Goal: Check status: Check status

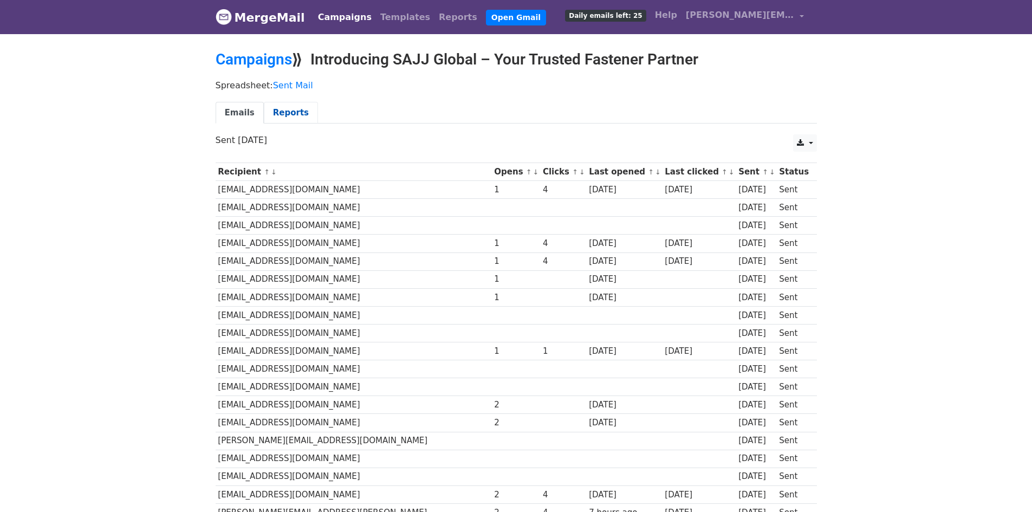
click at [286, 108] on link "Reports" at bounding box center [291, 113] width 54 height 22
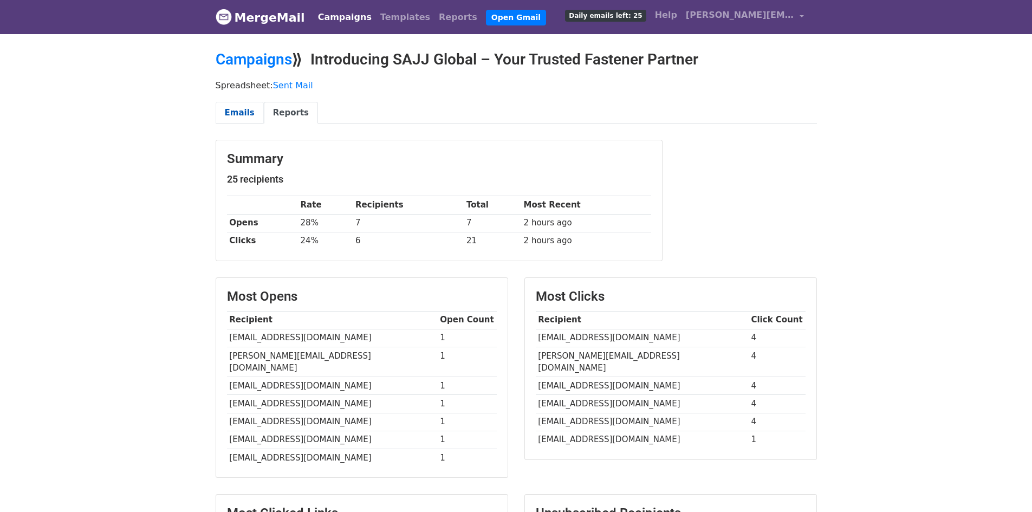
click at [231, 115] on link "Emails" at bounding box center [240, 113] width 48 height 22
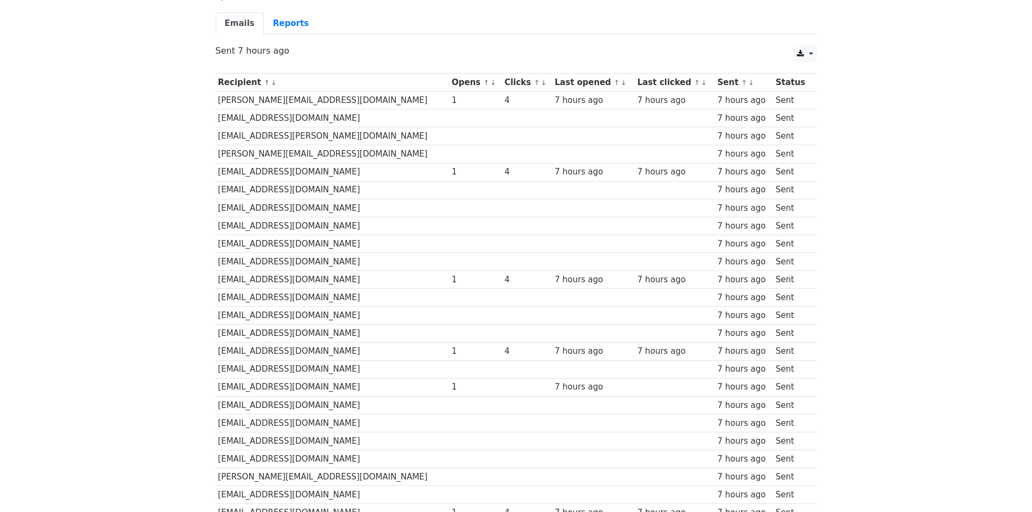
scroll to position [50, 0]
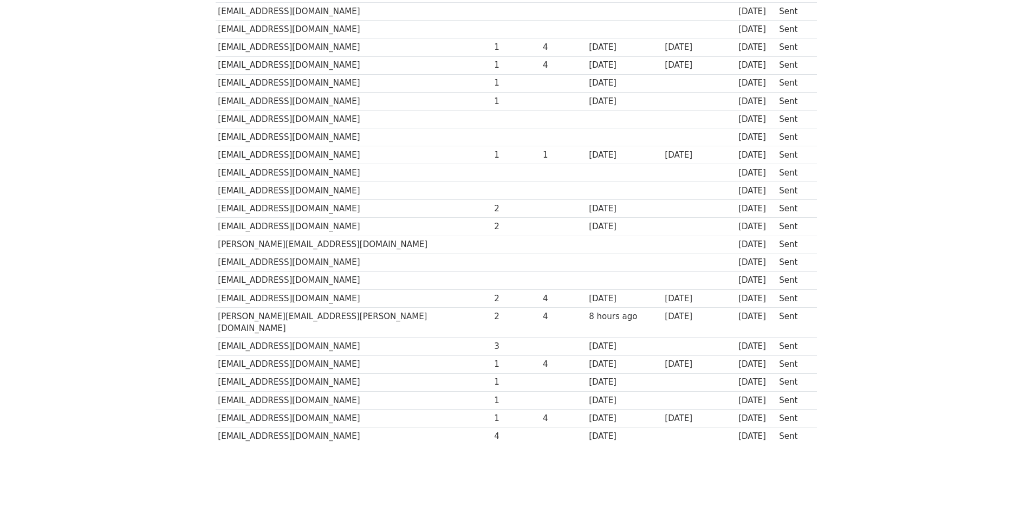
scroll to position [213, 0]
